Goal: Task Accomplishment & Management: Manage account settings

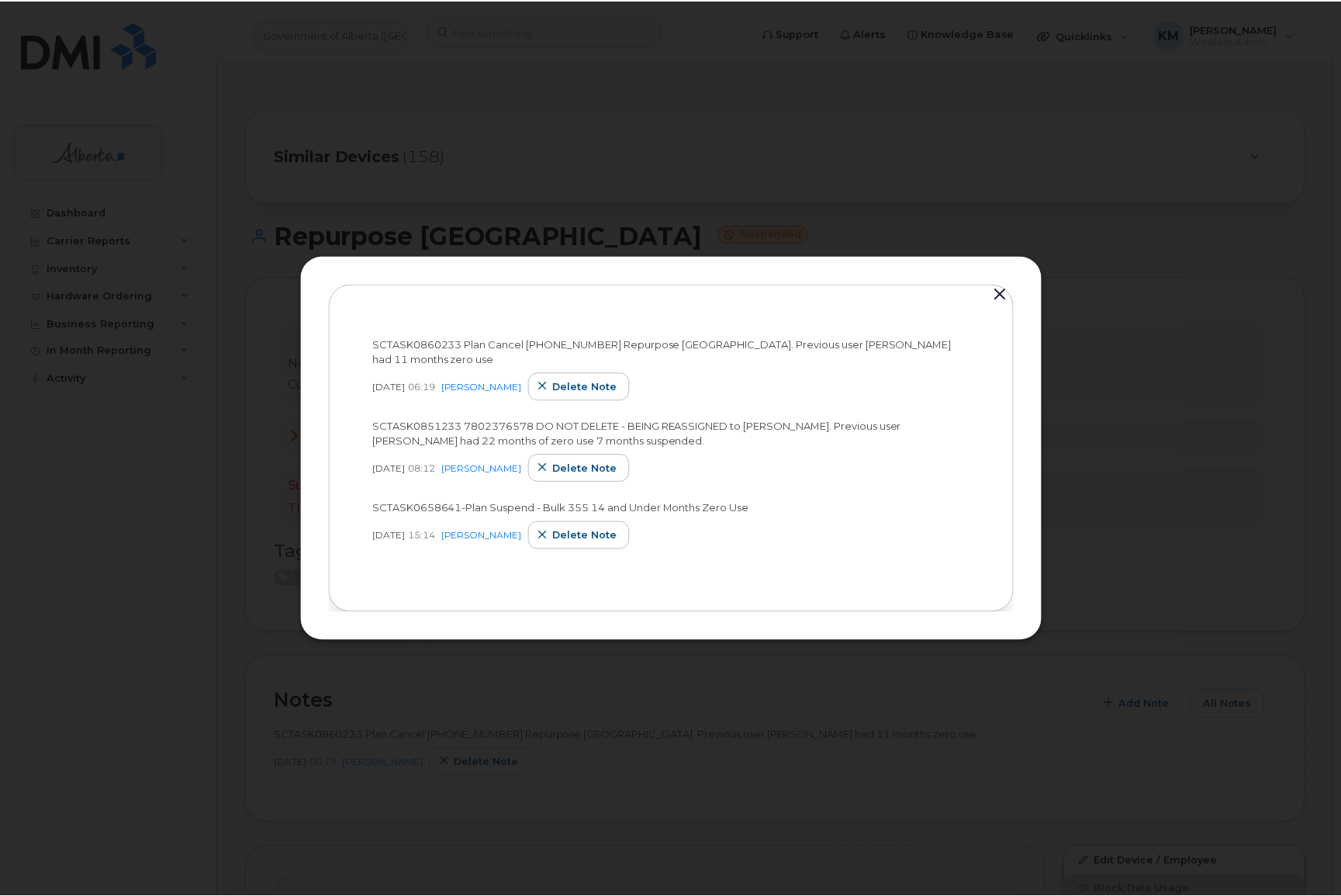
scroll to position [425, 0]
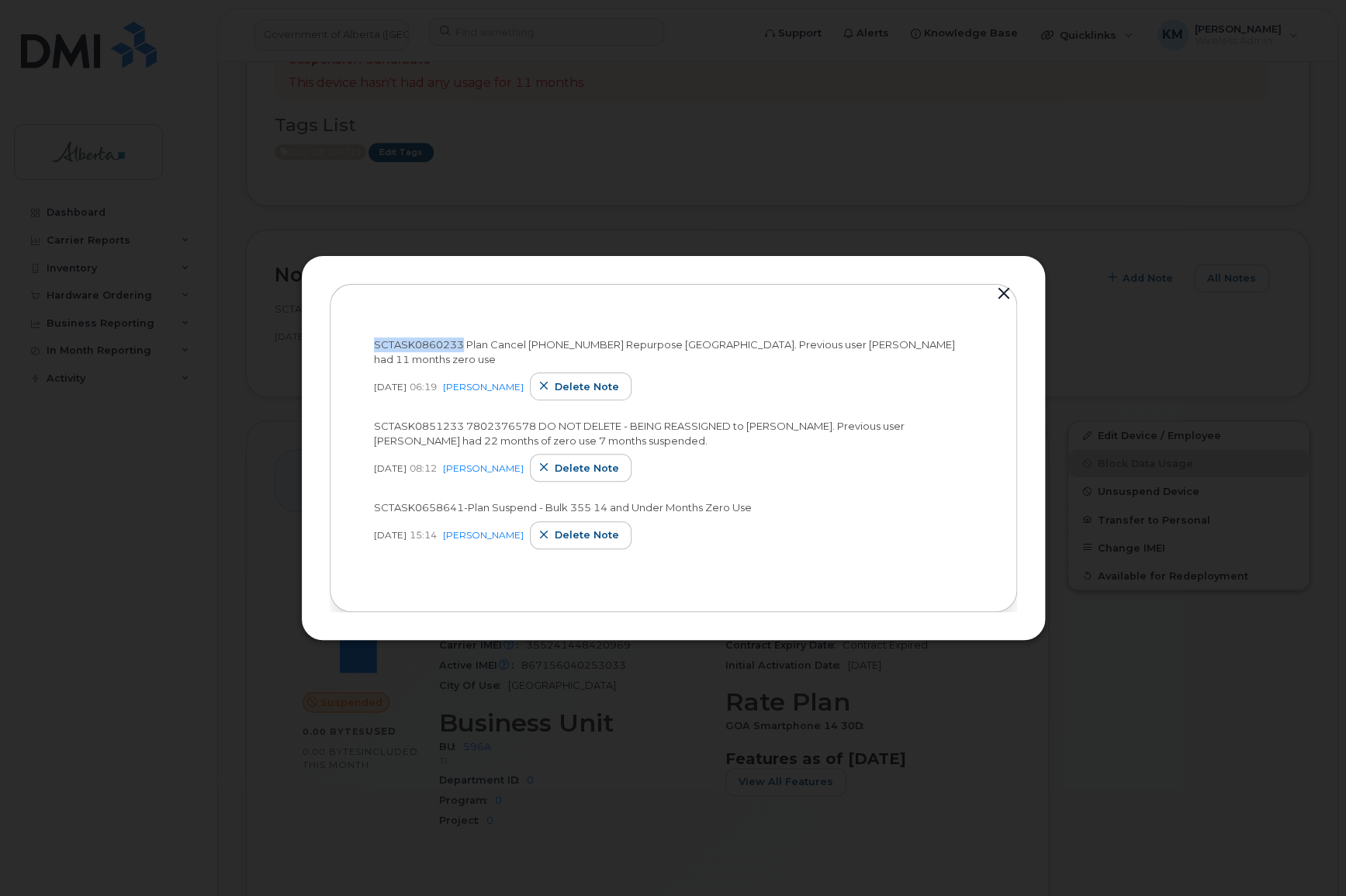
click at [997, 289] on button "button" at bounding box center [1003, 293] width 23 height 22
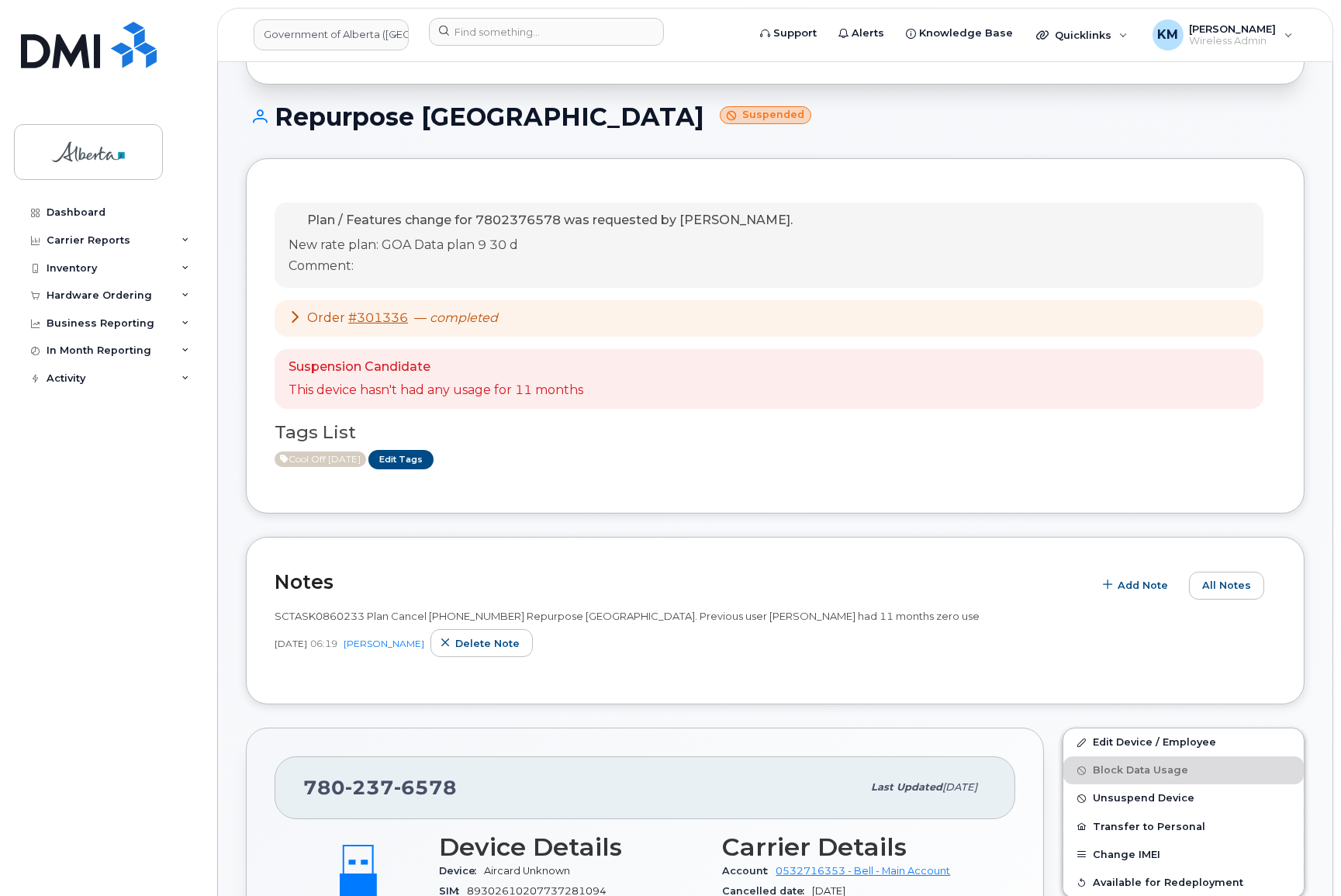
scroll to position [3, 0]
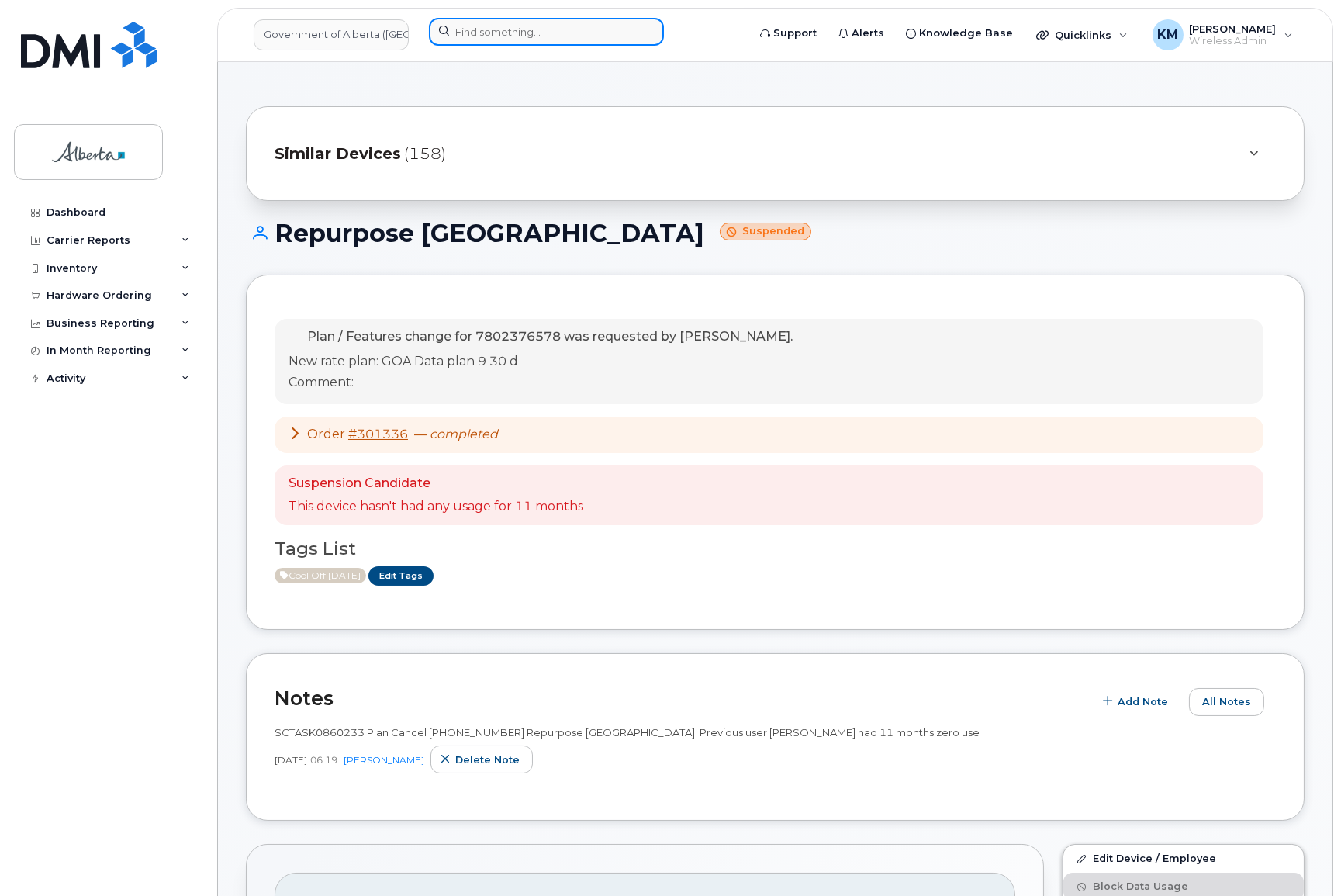
click at [531, 39] on input at bounding box center [546, 32] width 235 height 28
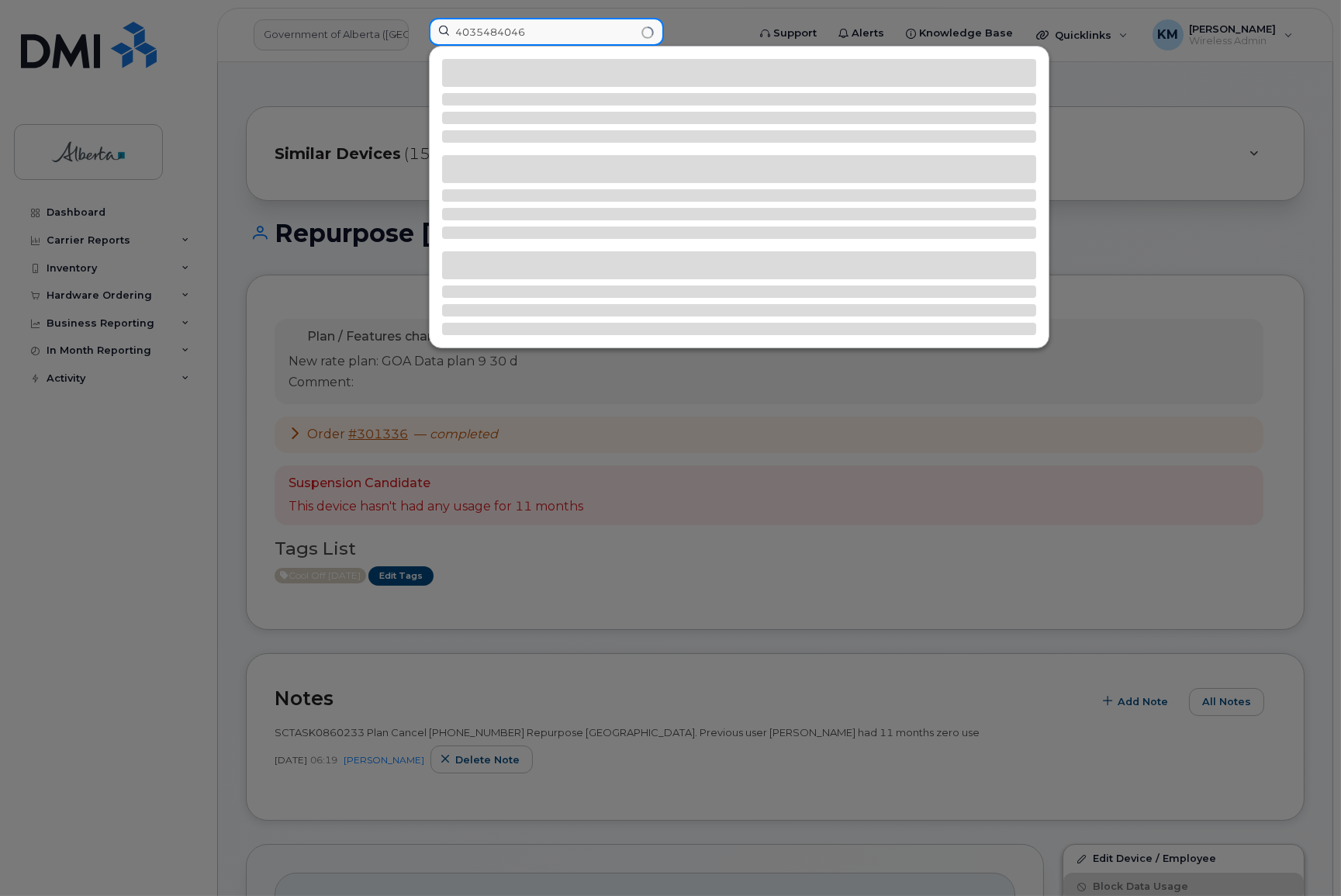
type input "4035484046"
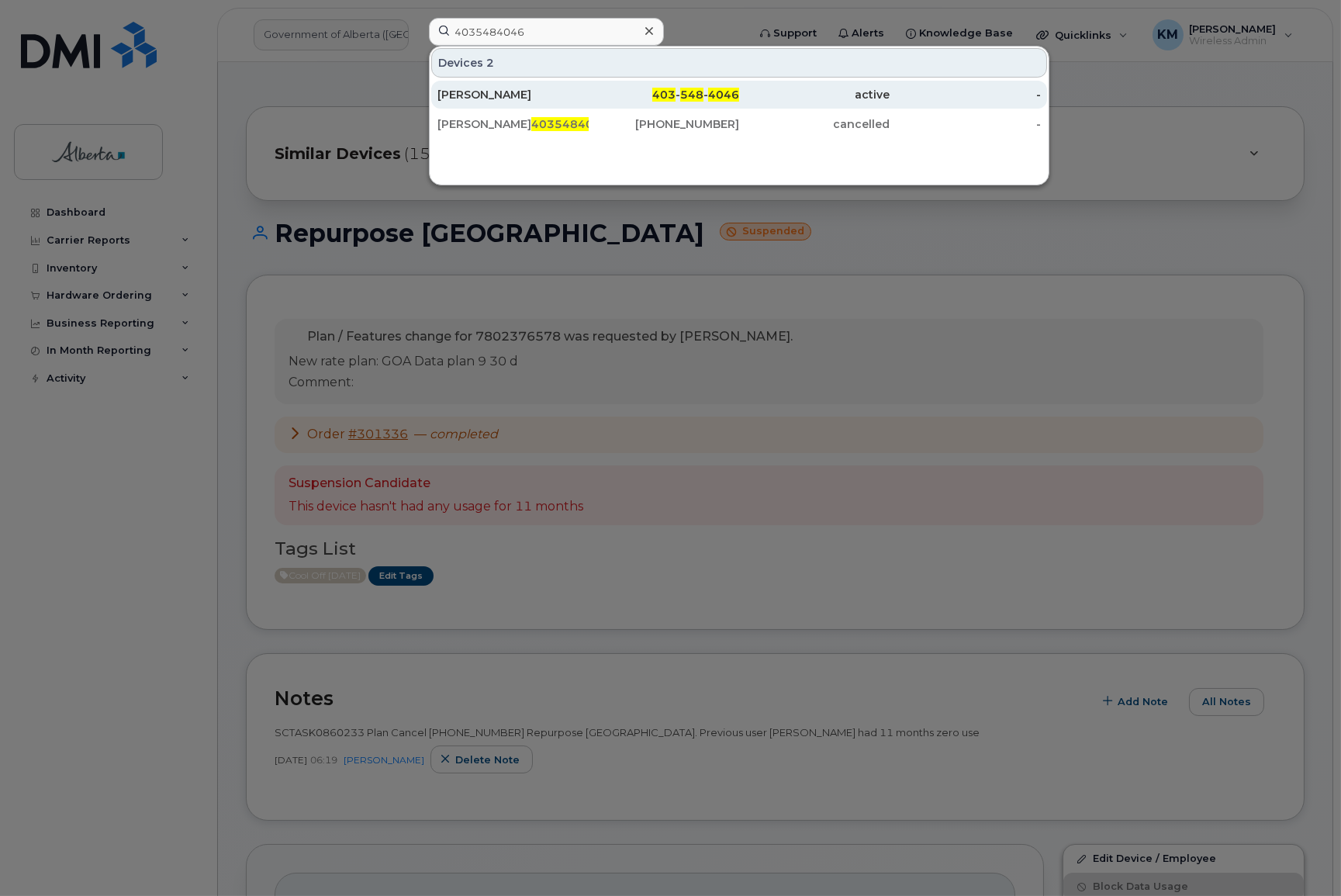
click at [525, 92] on div "Hannah Thorne" at bounding box center [513, 95] width 151 height 16
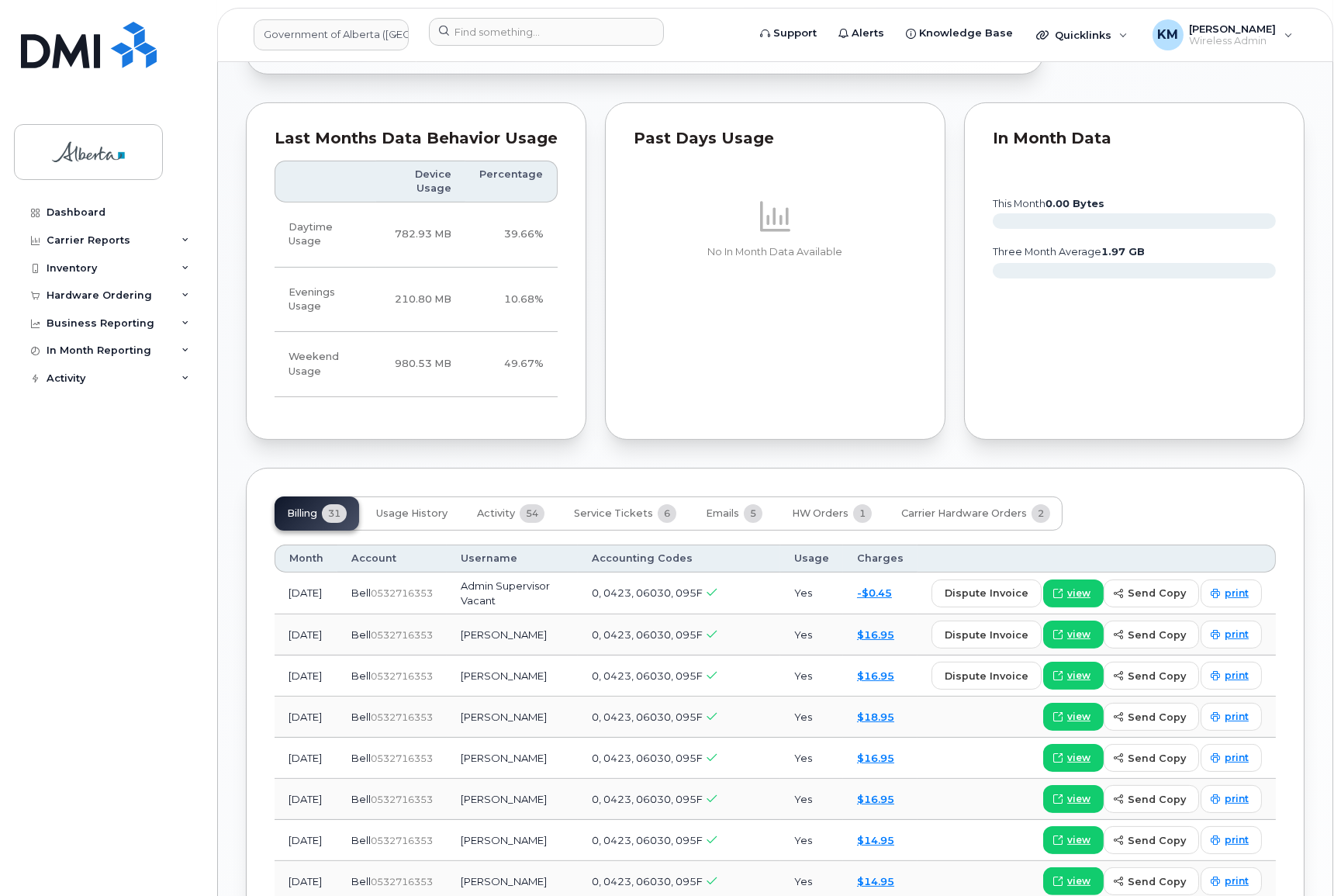
scroll to position [986, 0]
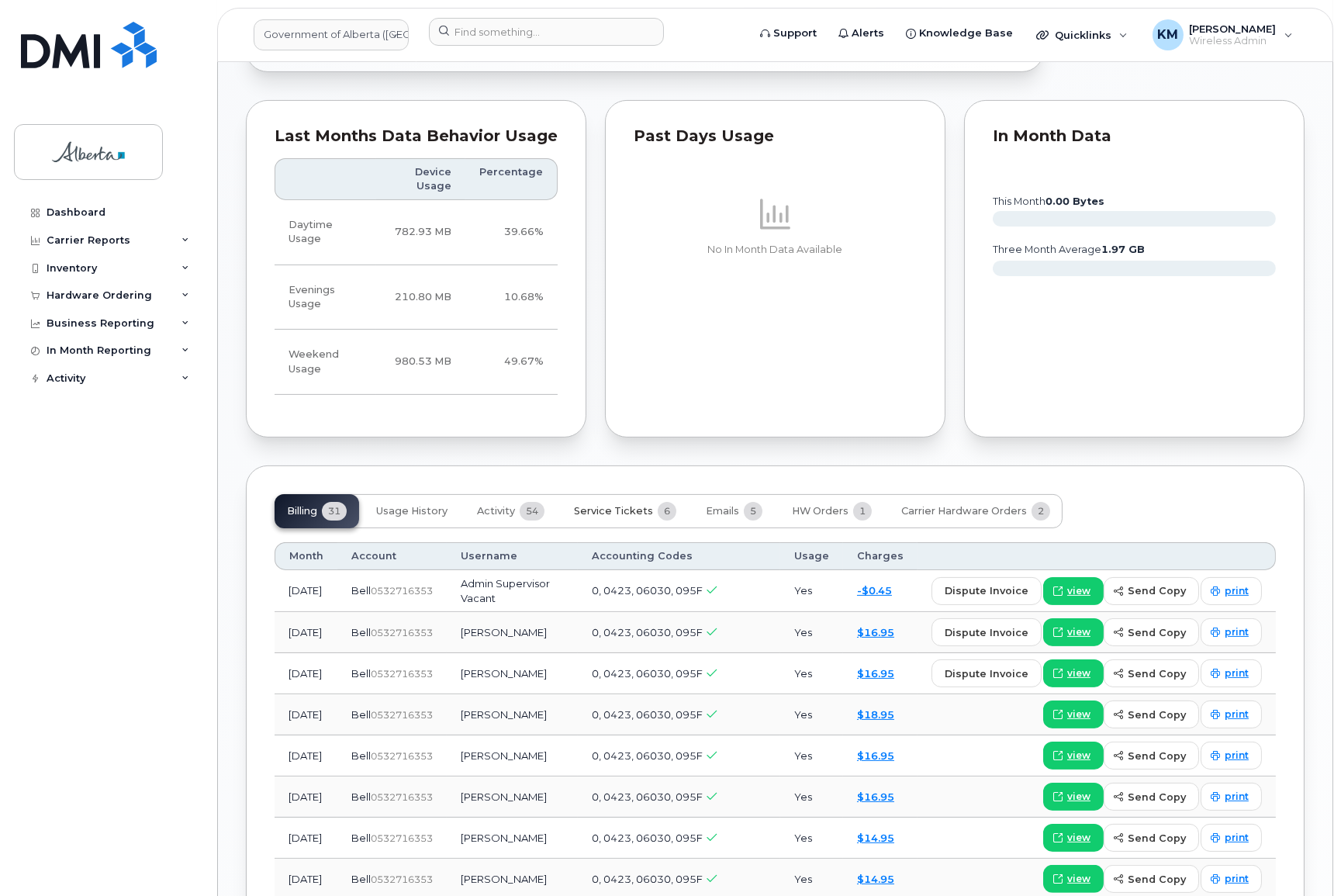
click at [617, 505] on span "Service Tickets" at bounding box center [614, 511] width 79 height 12
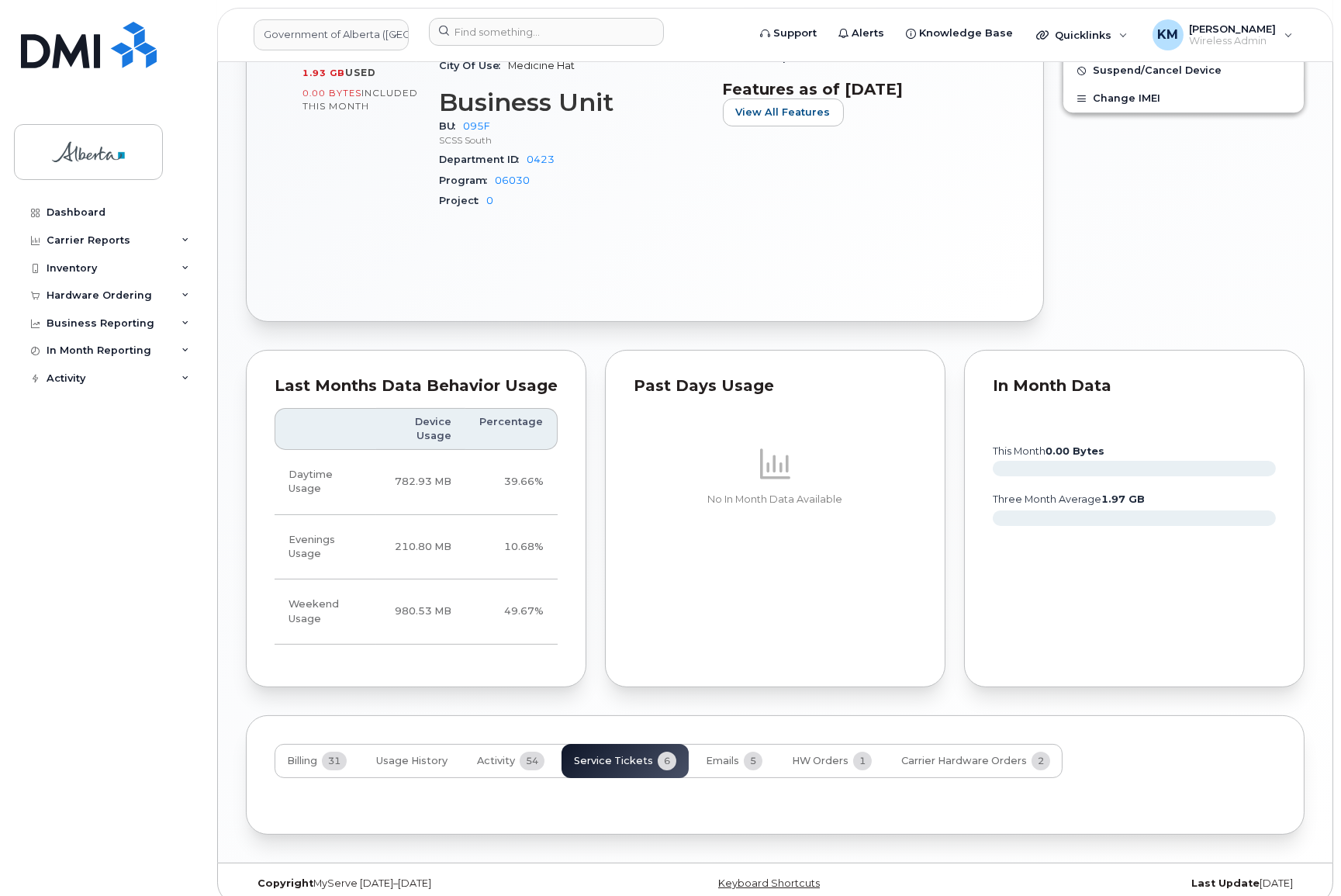
scroll to position [942, 0]
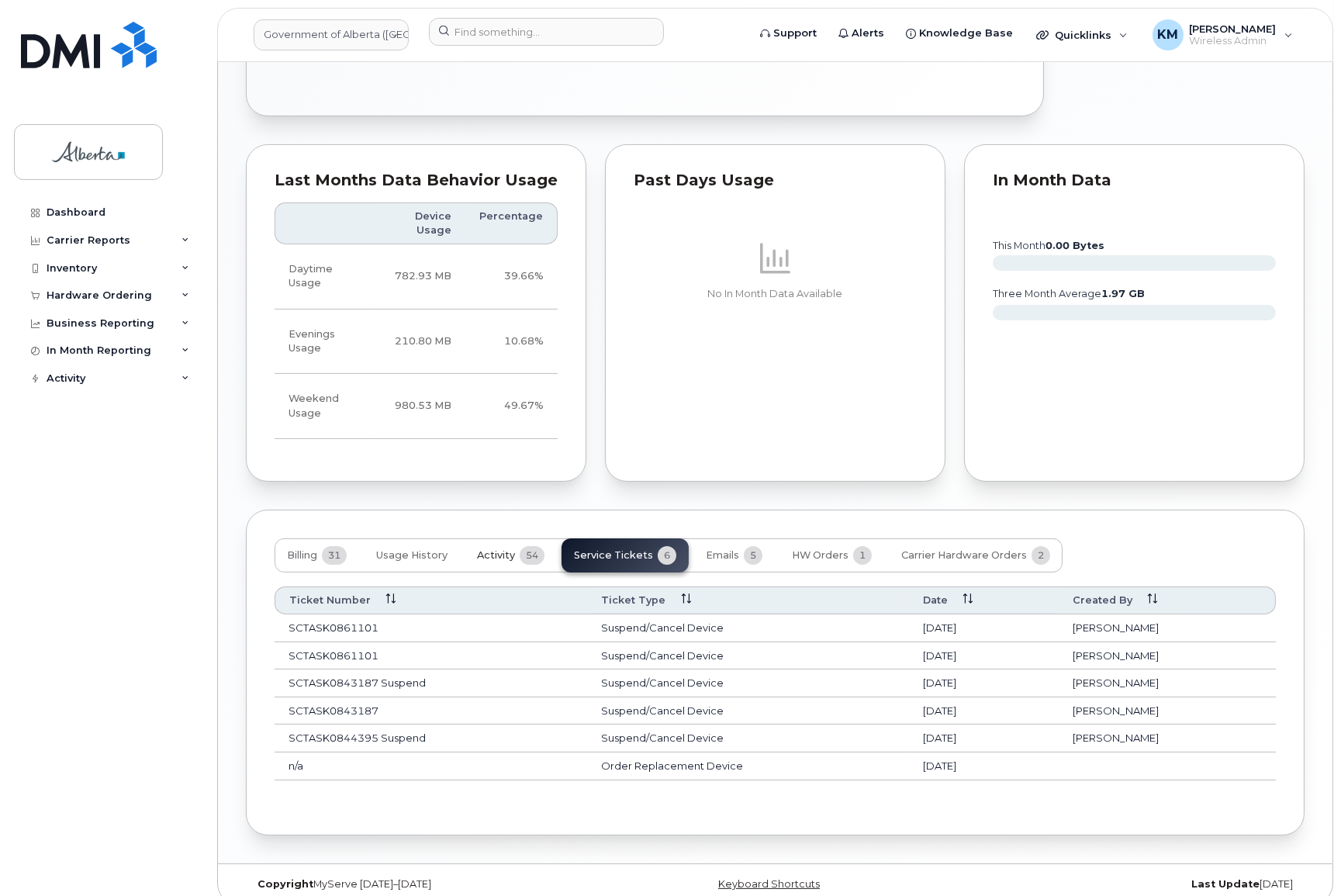
click at [507, 549] on span "Activity" at bounding box center [496, 555] width 38 height 12
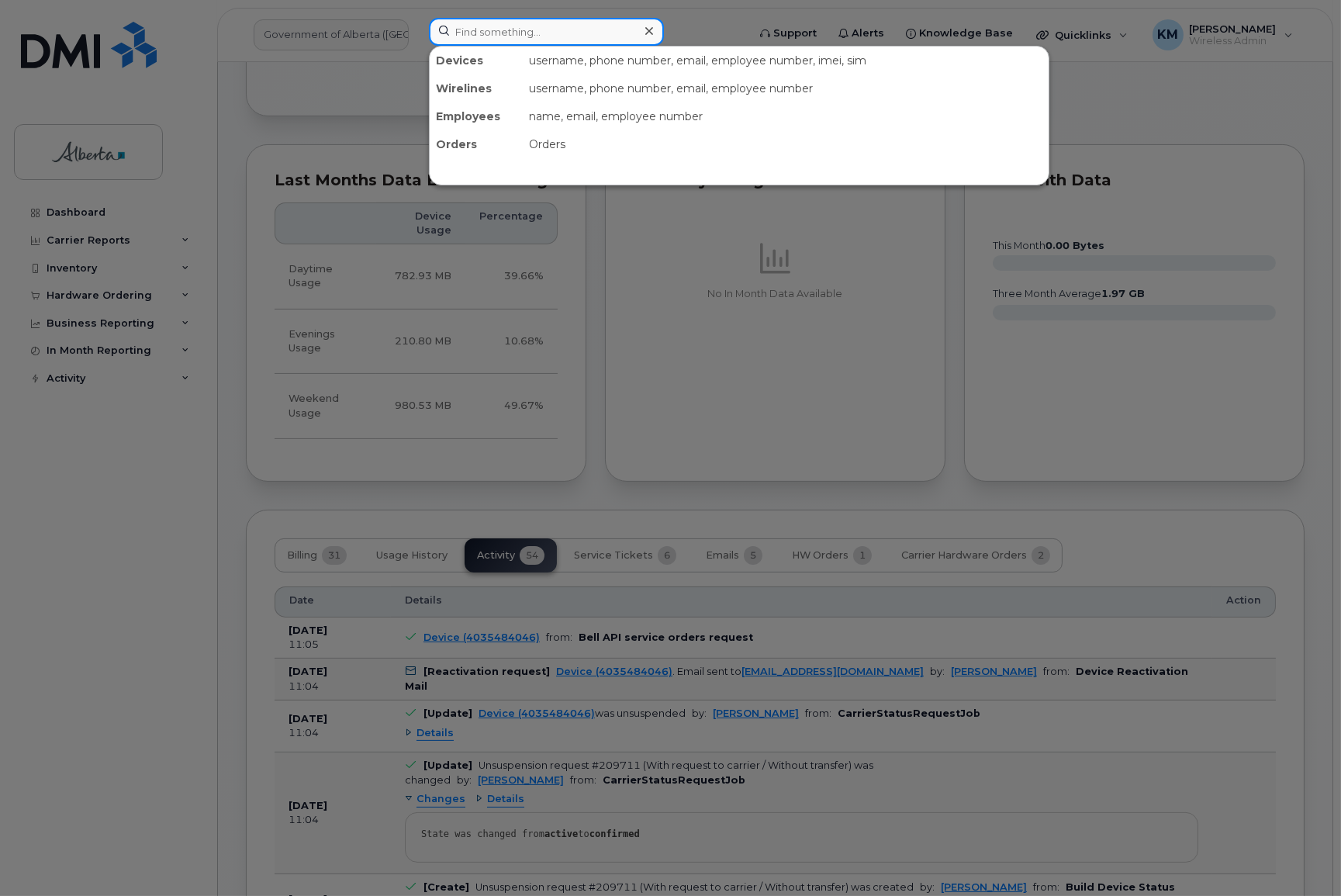
click at [452, 38] on input at bounding box center [546, 32] width 235 height 28
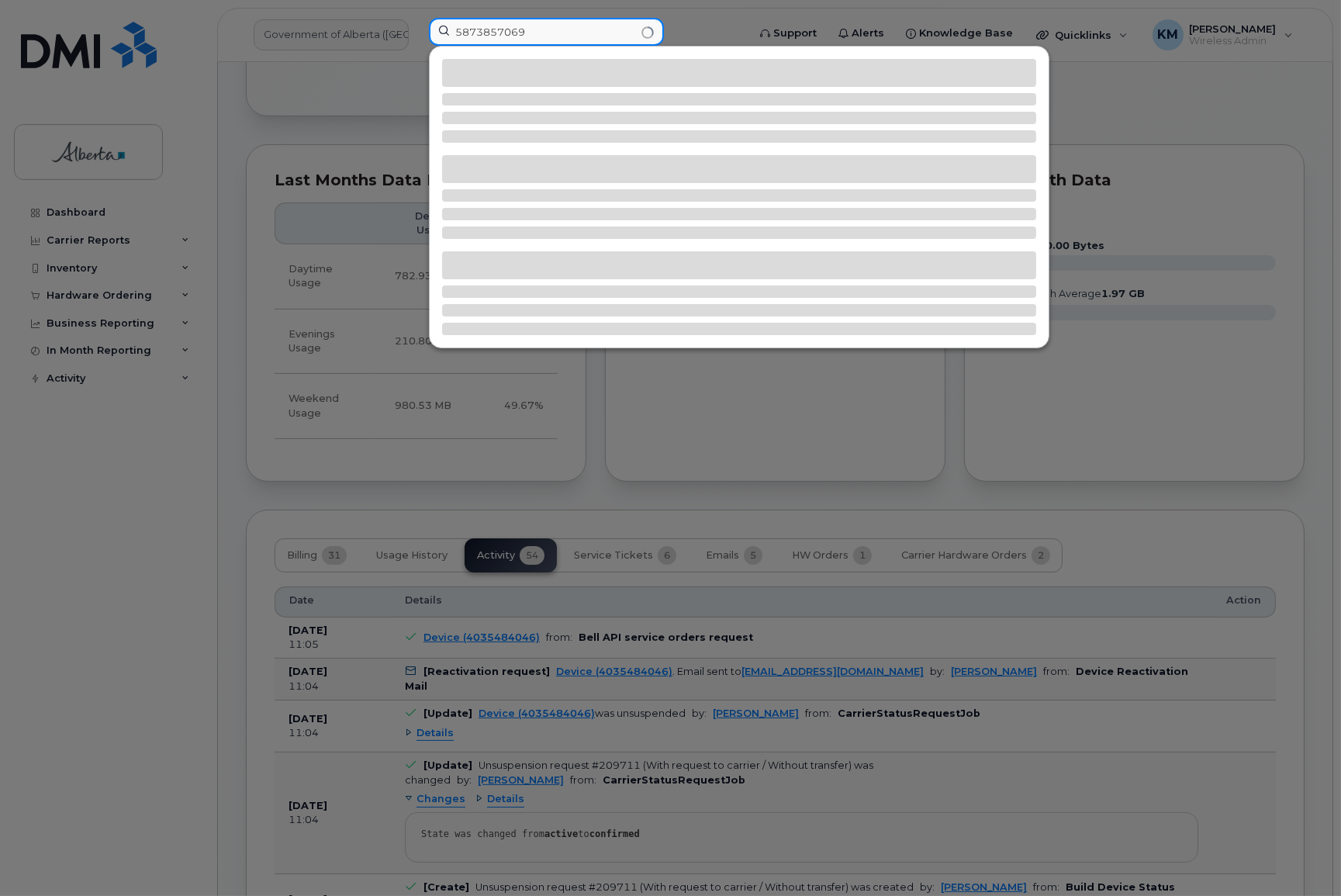
type input "5873857069"
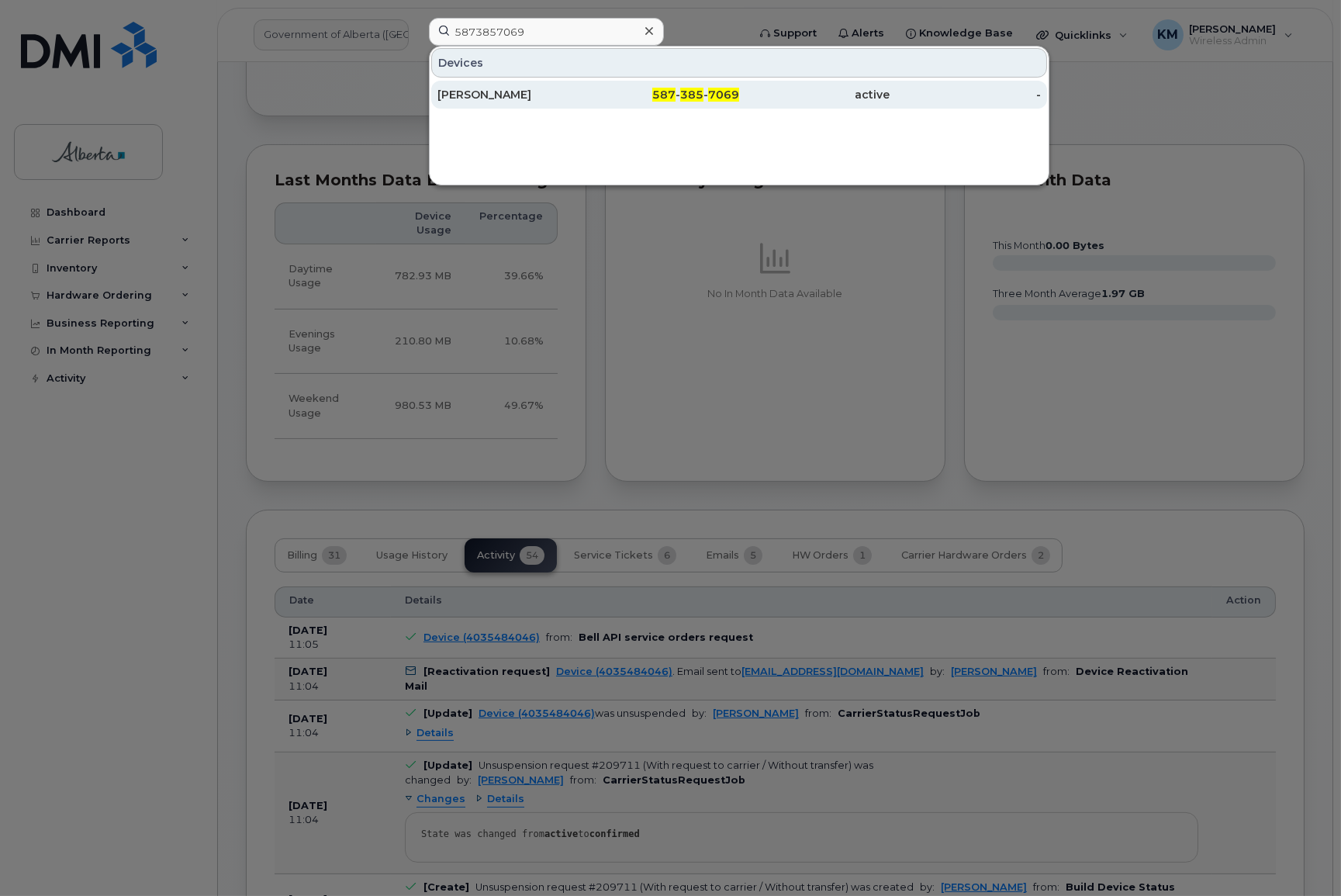
click at [555, 89] on div "Stephanie Morrison" at bounding box center [513, 95] width 151 height 16
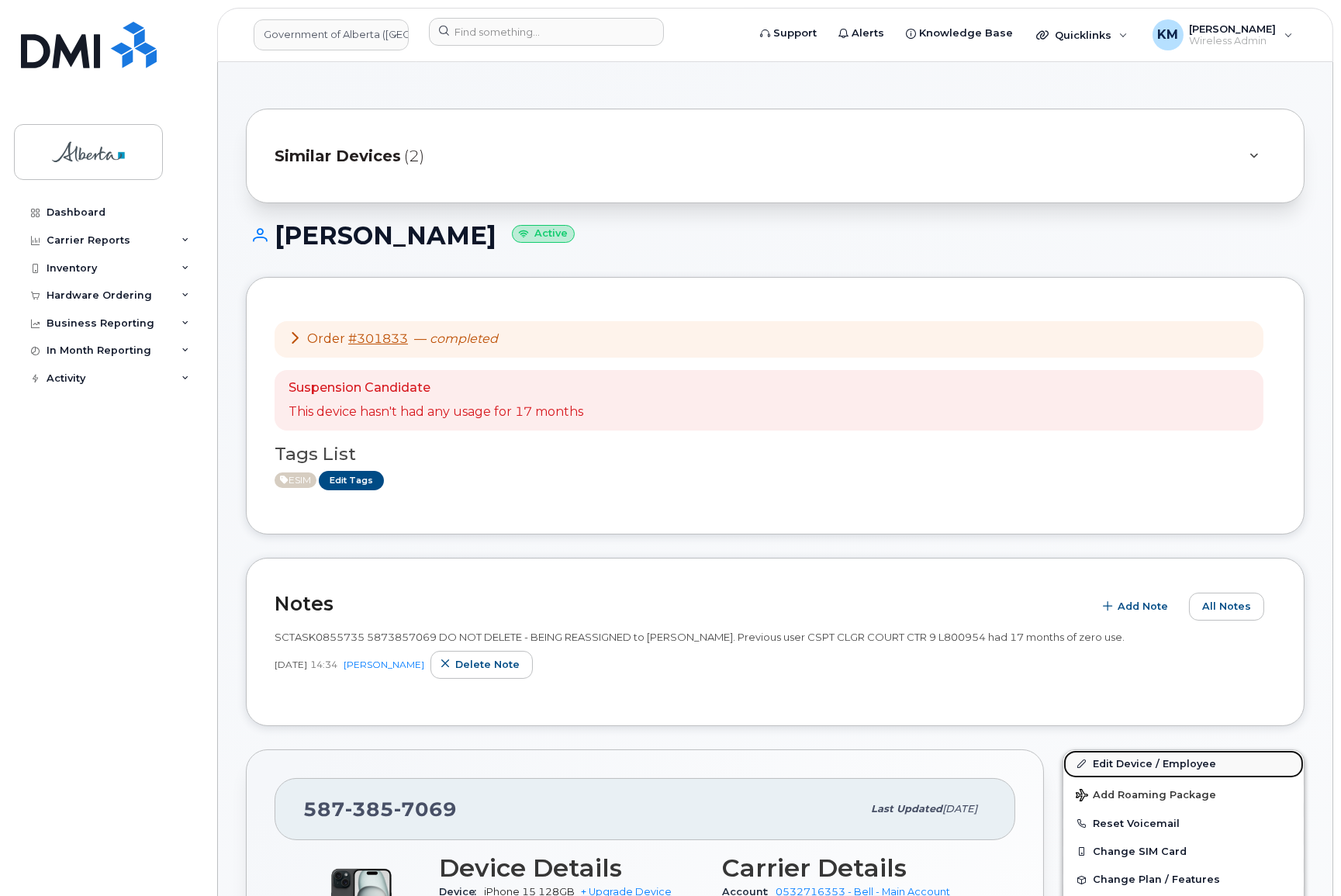
click at [1143, 762] on link "Edit Device / Employee" at bounding box center [1183, 764] width 240 height 28
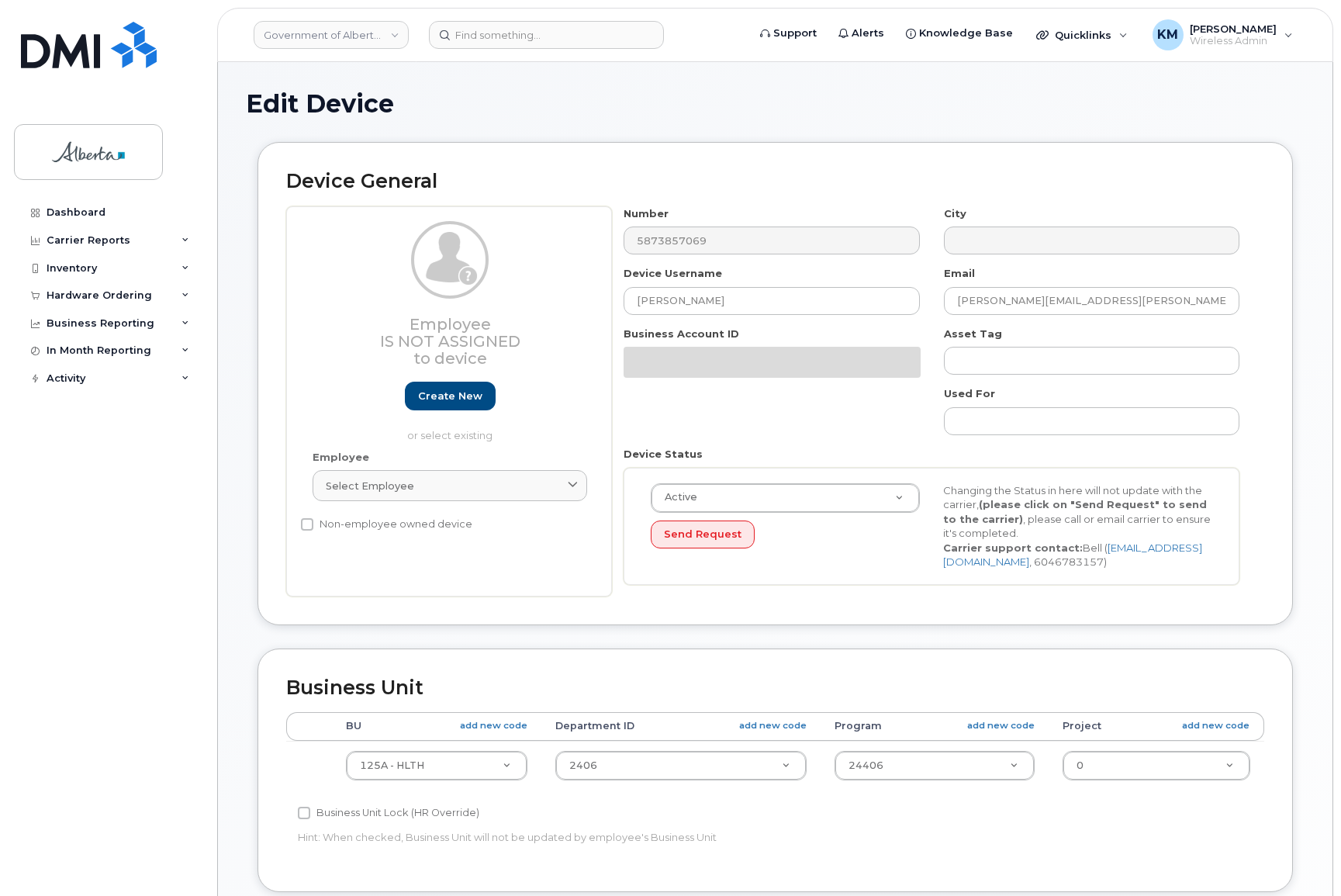
select select "4120335"
drag, startPoint x: 721, startPoint y: 304, endPoint x: 674, endPoint y: 311, distance: 47.5
click at [610, 269] on div "Employee Is not assigned to device Create new or select existing Employee Selec…" at bounding box center [775, 401] width 978 height 390
paste input "[PERSON_NAME]"
type input "[PERSON_NAME]"
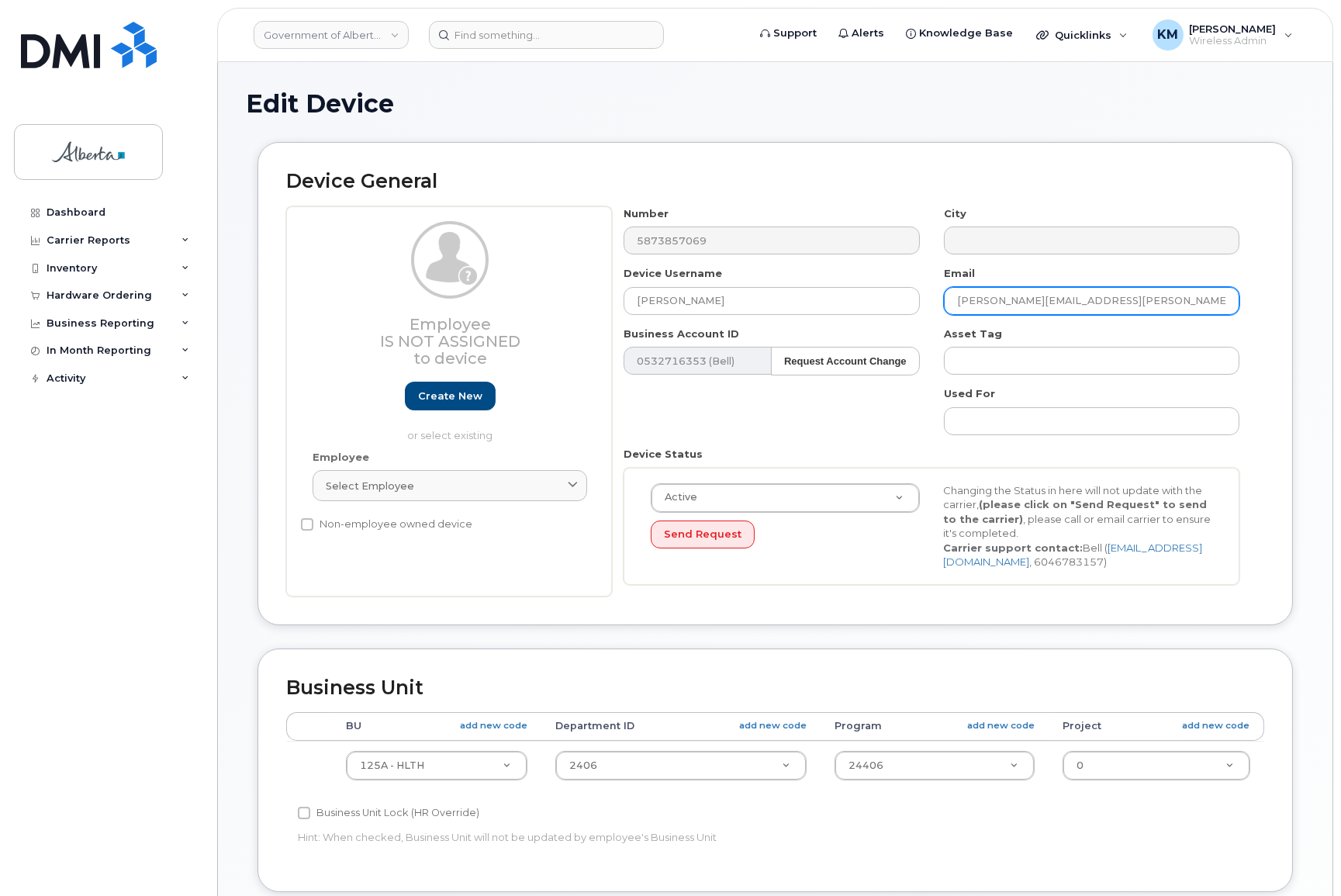
drag, startPoint x: 1137, startPoint y: 297, endPoint x: 952, endPoint y: 304, distance: 185.1
click at [952, 304] on input "stephanie.morrison@gov.ab.ca" at bounding box center [1092, 301] width 296 height 28
paste input "David.Peace"
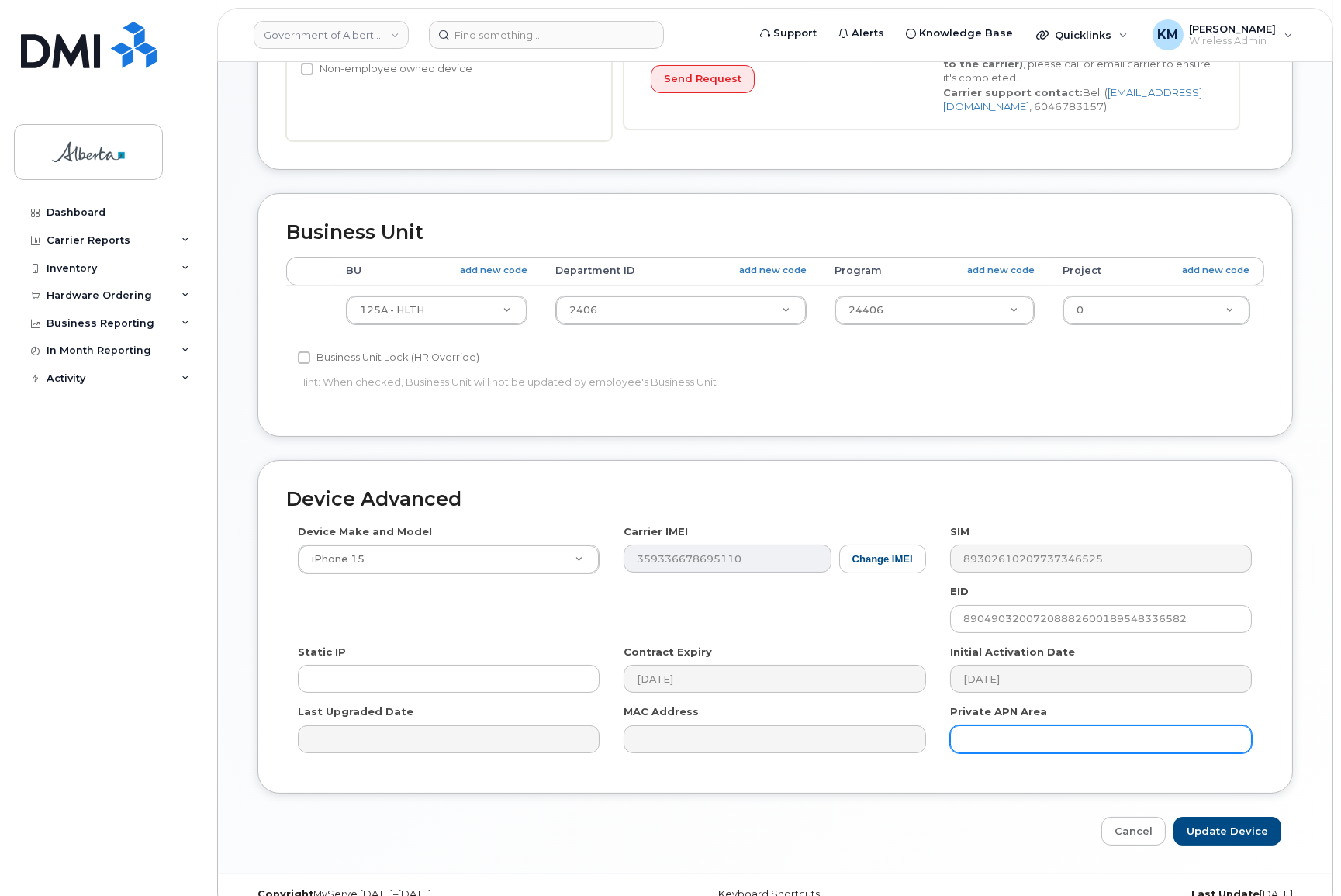
scroll to position [481, 0]
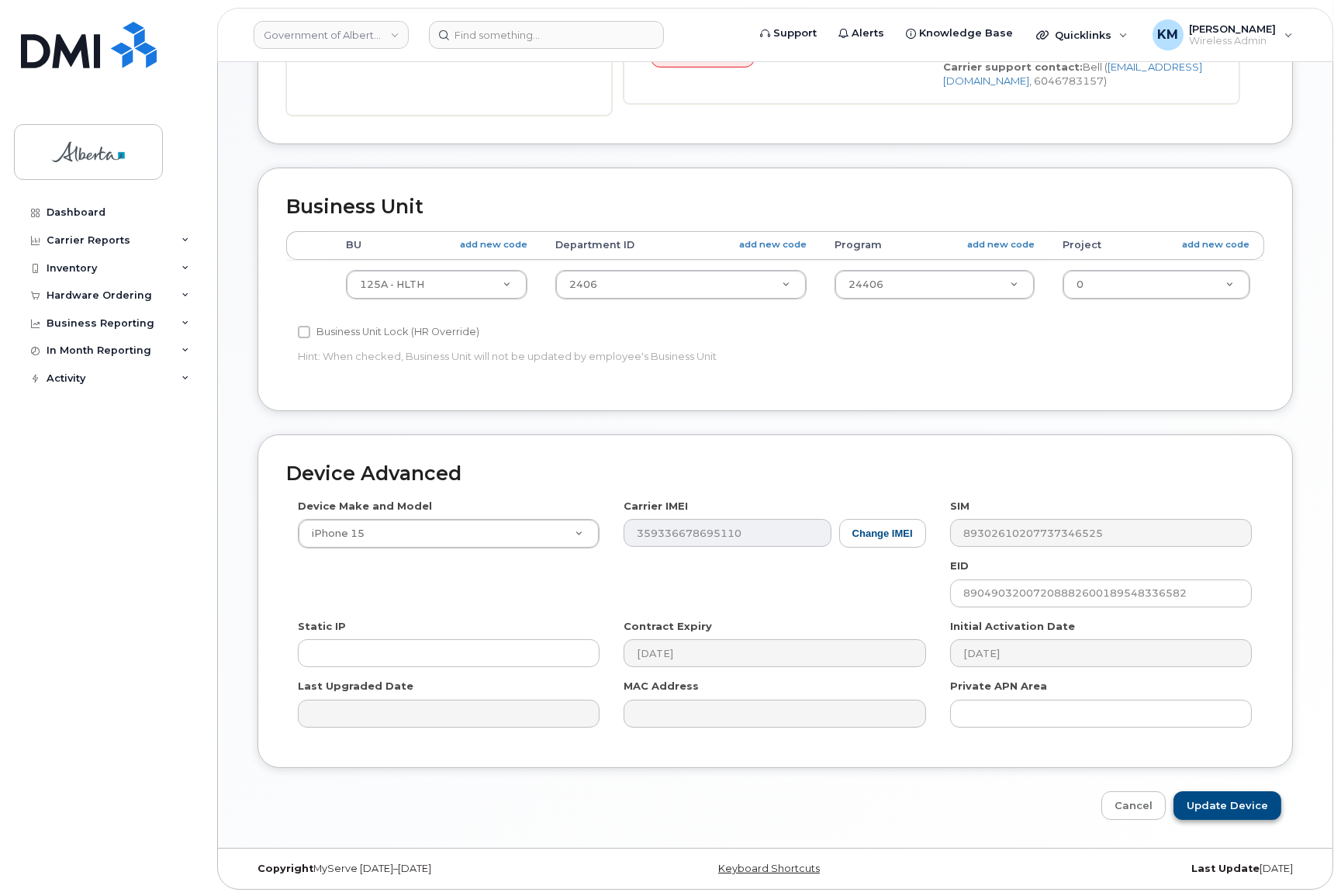
type input "[PERSON_NAME][EMAIL_ADDRESS][DOMAIN_NAME]"
click at [1194, 813] on input "Update Device" at bounding box center [1228, 805] width 108 height 29
type input "Saving..."
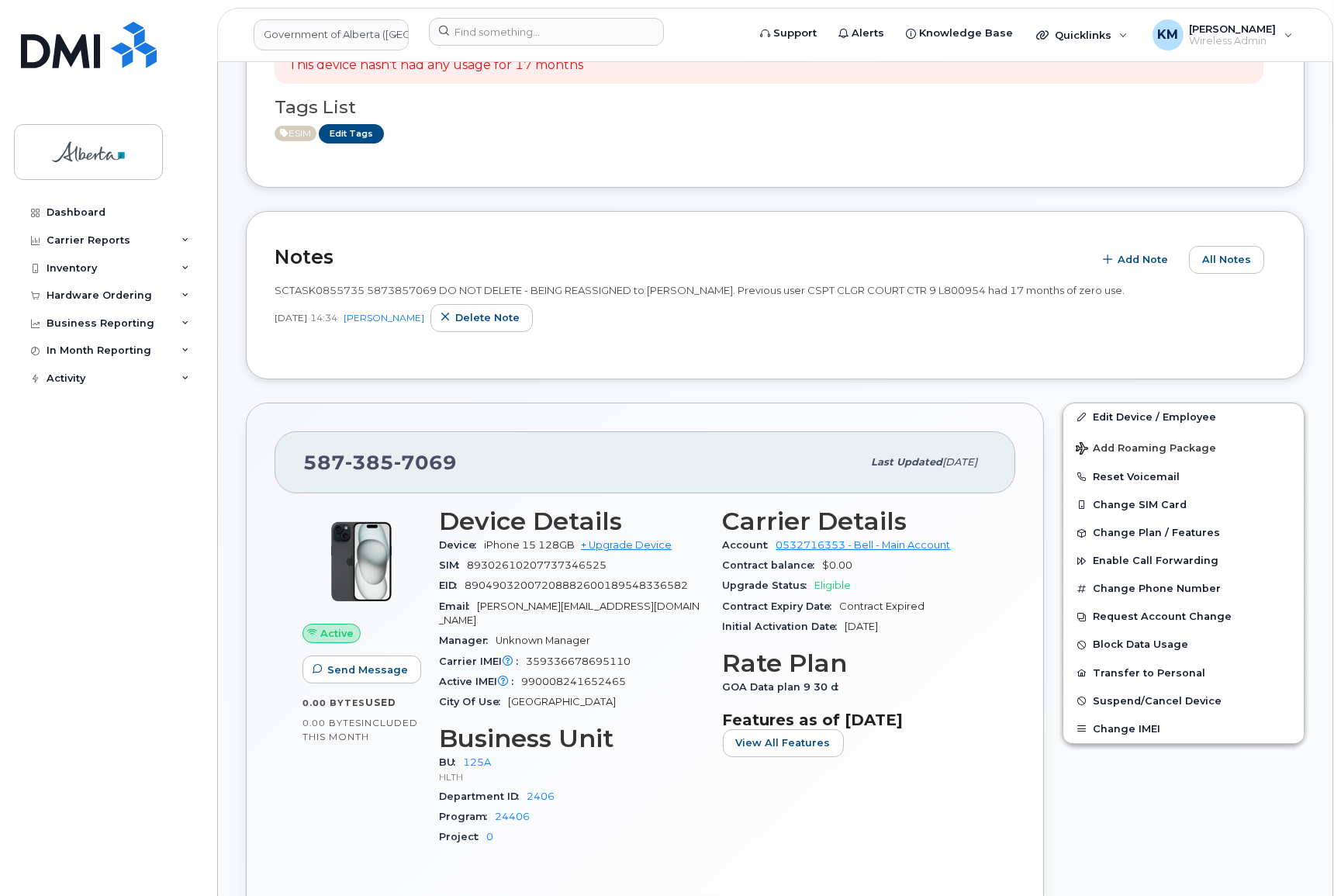
scroll to position [352, 0]
